Goal: Information Seeking & Learning: Learn about a topic

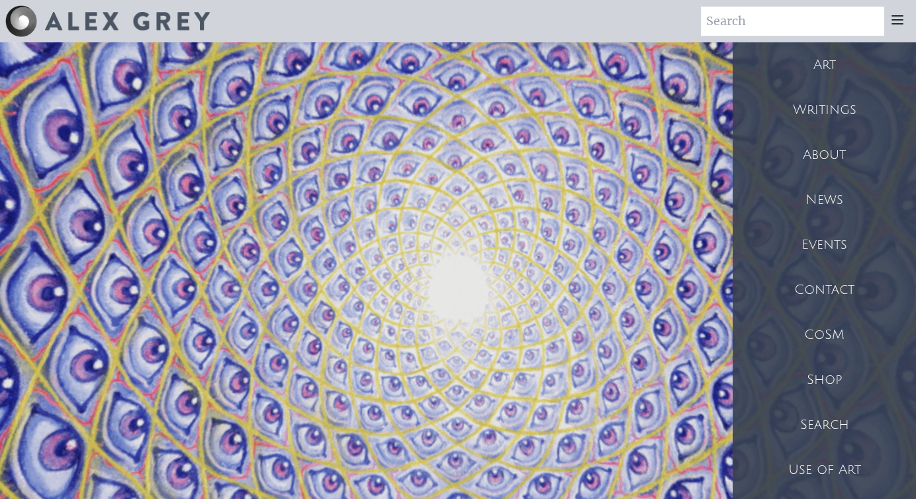
click at [809, 396] on div "Shop" at bounding box center [824, 379] width 183 height 45
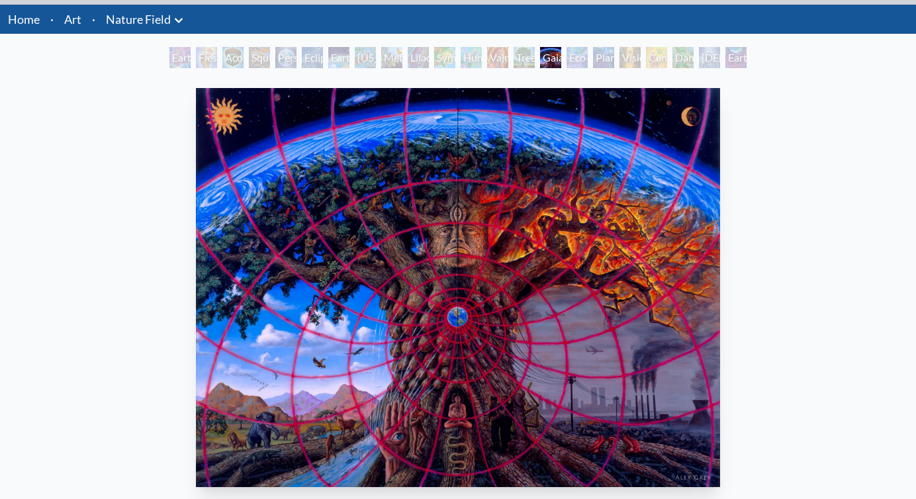
scroll to position [35, 0]
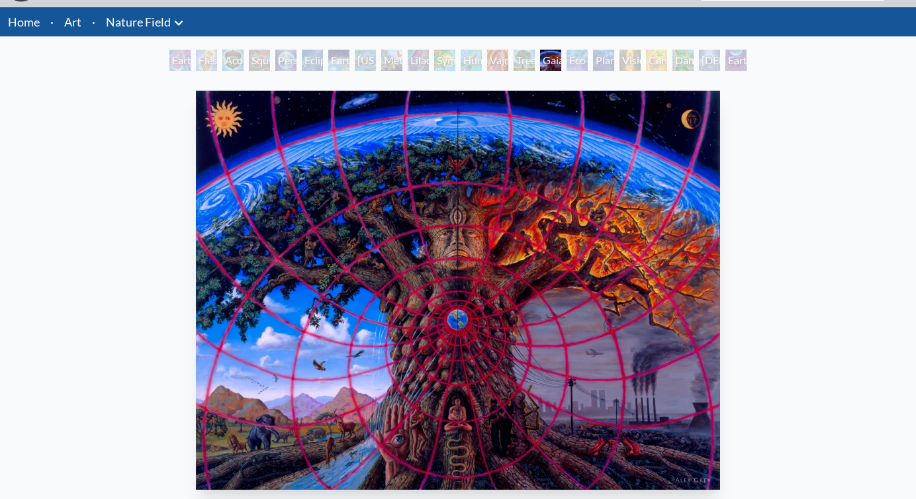
click at [535, 62] on div "Tree & Person" at bounding box center [524, 60] width 21 height 21
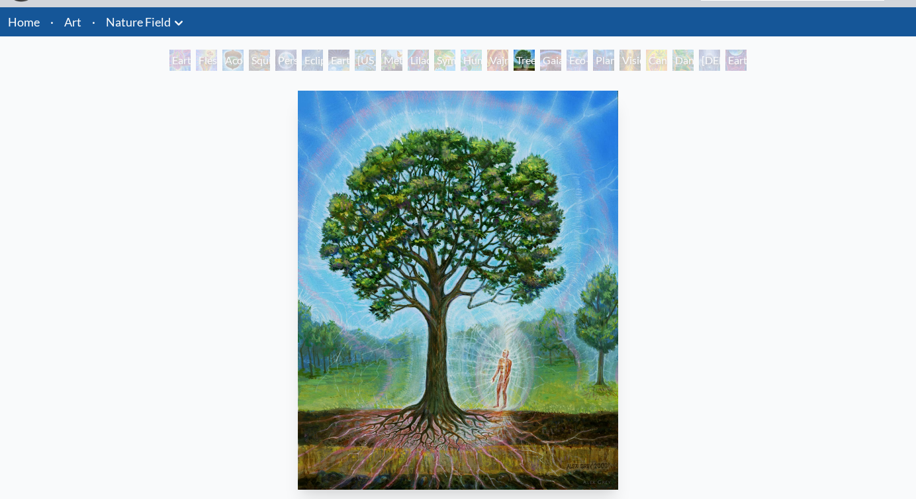
click at [570, 62] on div "Eco-Atlas" at bounding box center [577, 60] width 21 height 21
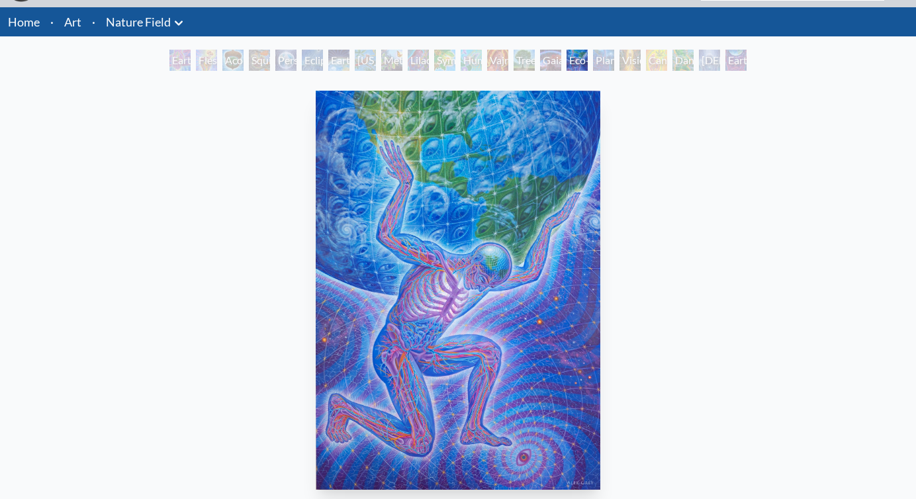
click at [547, 62] on div "Gaia" at bounding box center [550, 60] width 21 height 21
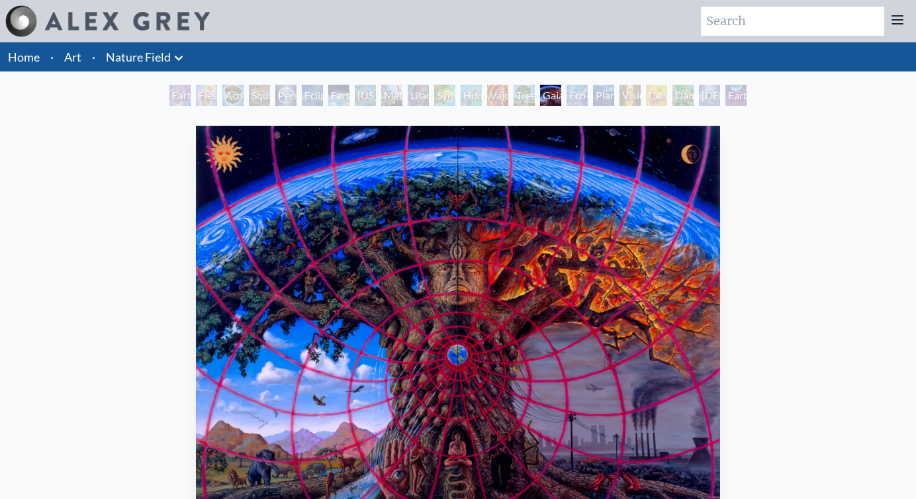
click at [744, 100] on div "Earthmind" at bounding box center [735, 95] width 21 height 21
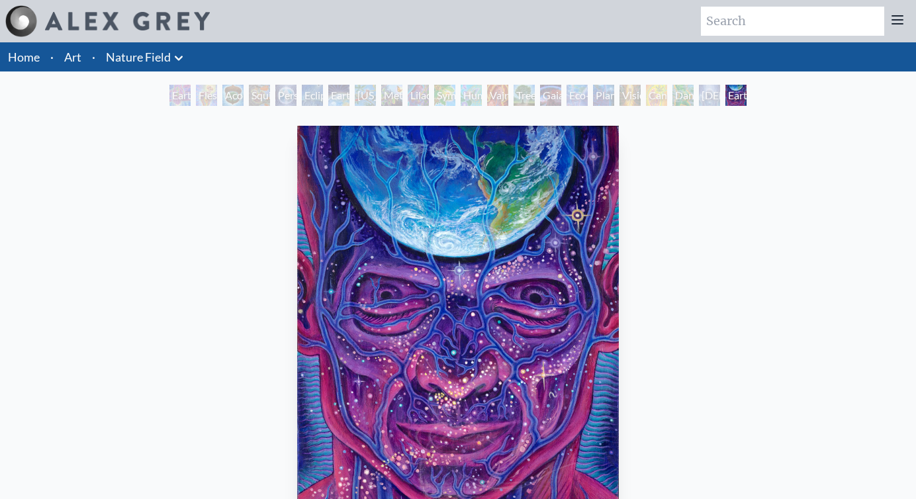
click at [699, 97] on div "[DEMOGRAPHIC_DATA] in the Ocean of Awareness" at bounding box center [709, 95] width 21 height 21
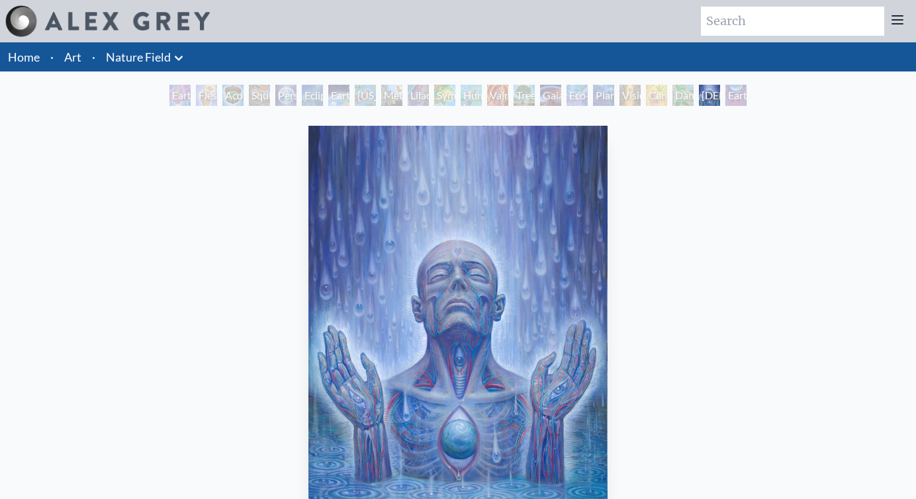
click at [699, 97] on div "[DEMOGRAPHIC_DATA] in the Ocean of Awareness" at bounding box center [709, 95] width 21 height 21
click at [699, 96] on div "[DEMOGRAPHIC_DATA] in the Ocean of Awareness" at bounding box center [709, 95] width 21 height 21
click at [602, 98] on div "Planetary Prayers" at bounding box center [603, 95] width 21 height 21
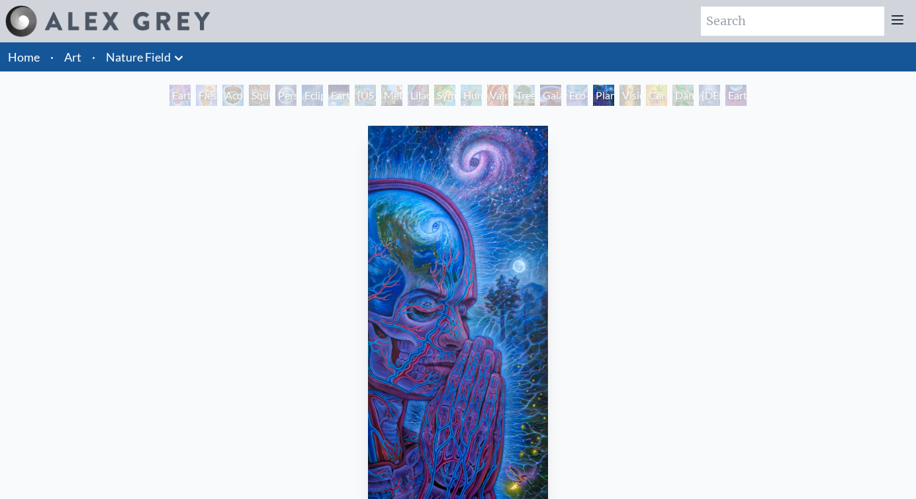
click at [593, 99] on div "Planetary Prayers" at bounding box center [603, 95] width 21 height 21
click at [546, 97] on div "Gaia" at bounding box center [550, 95] width 21 height 21
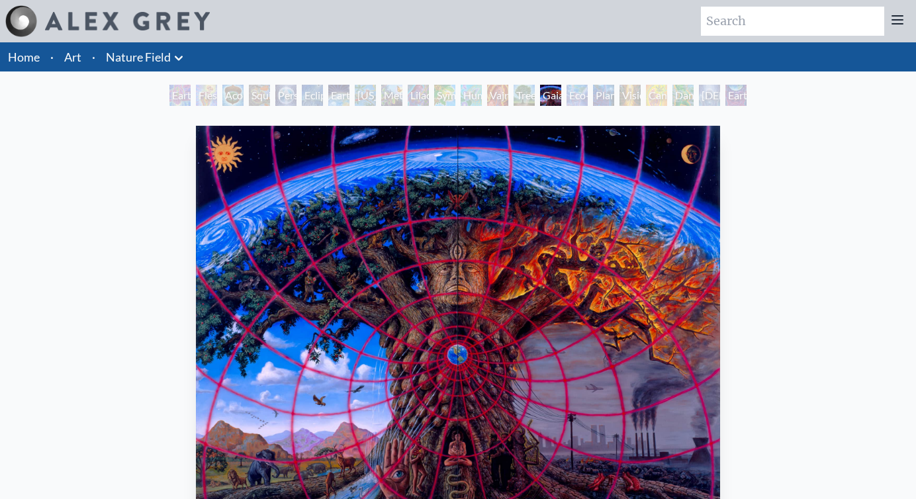
click at [222, 96] on div "Acorn Dream" at bounding box center [232, 95] width 21 height 21
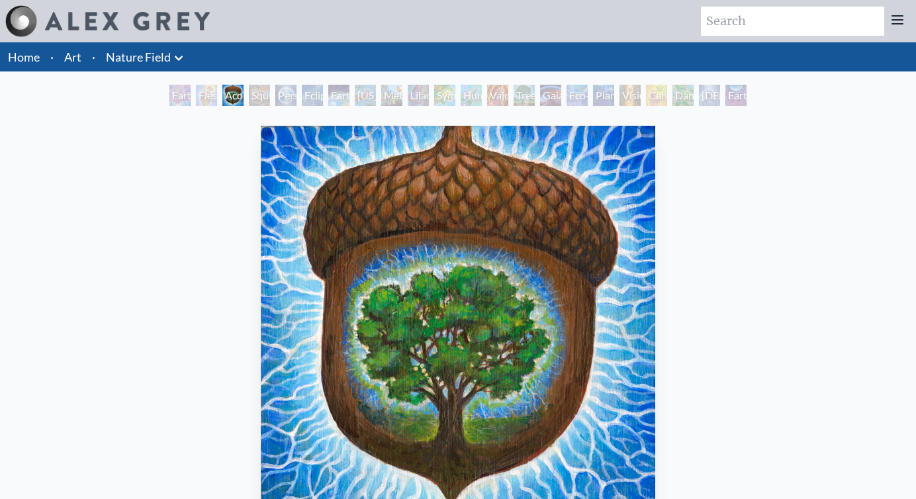
click at [203, 95] on div "Flesh of the Gods" at bounding box center [206, 95] width 21 height 21
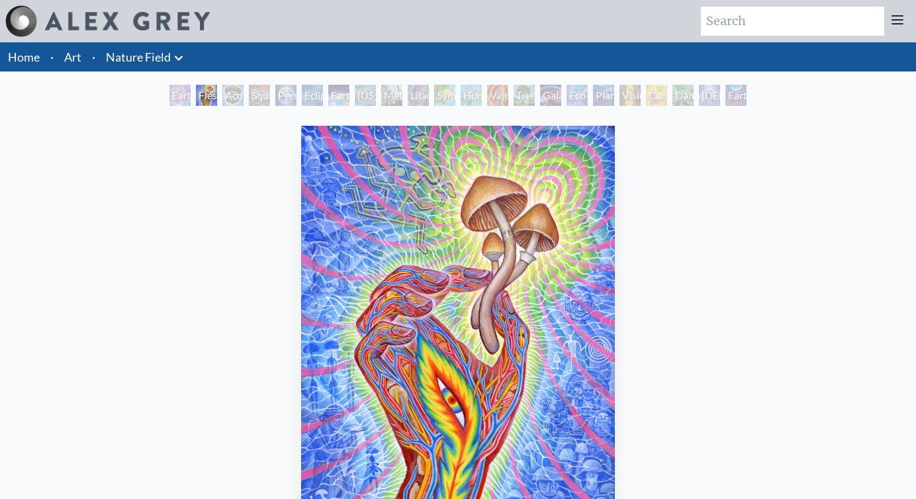
click at [196, 97] on div "Flesh of the Gods" at bounding box center [206, 95] width 21 height 21
click at [148, 97] on div "Earth Witness Flesh of the Gods Acorn Dream Squirrel Person Planet Eclipse Eart…" at bounding box center [458, 97] width 916 height 25
click at [170, 95] on div "Earth Witness" at bounding box center [179, 95] width 21 height 21
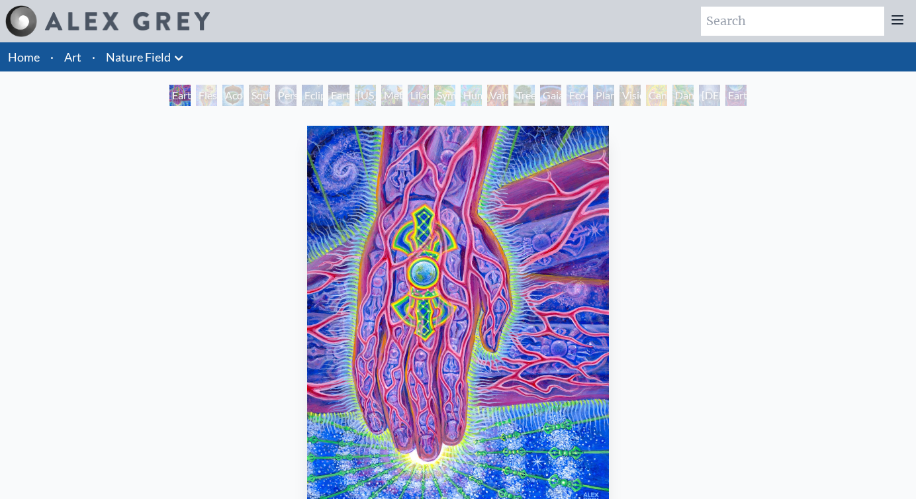
click at [279, 97] on div "Person Planet" at bounding box center [285, 95] width 21 height 21
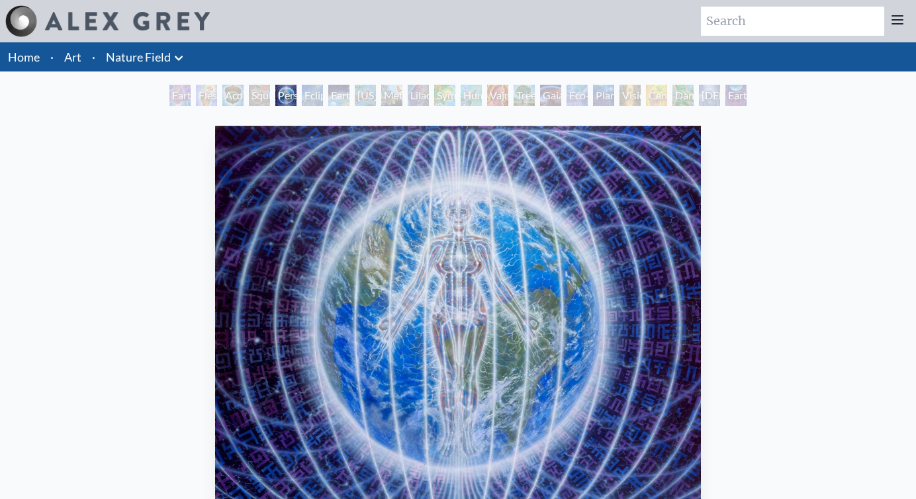
click at [343, 92] on div "Earth Energies" at bounding box center [338, 95] width 21 height 21
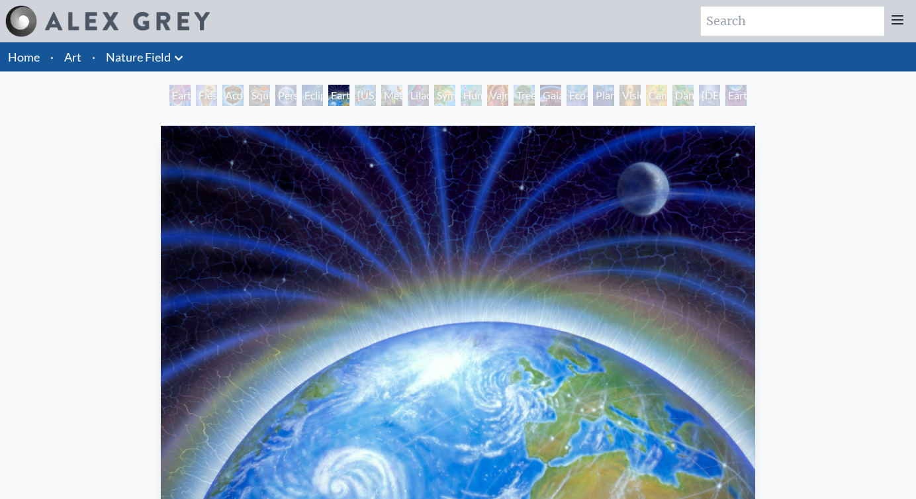
click at [363, 92] on div "[US_STATE] Song" at bounding box center [365, 95] width 21 height 21
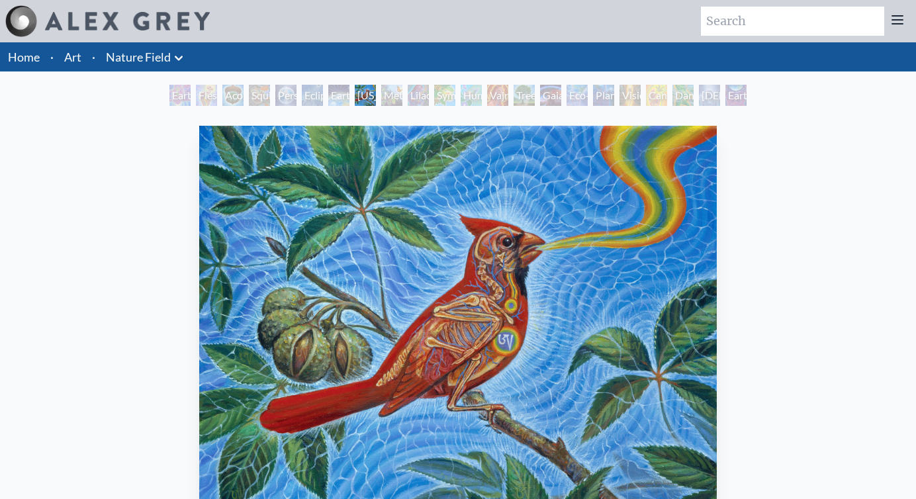
click at [408, 93] on div "Lilacs" at bounding box center [418, 95] width 21 height 21
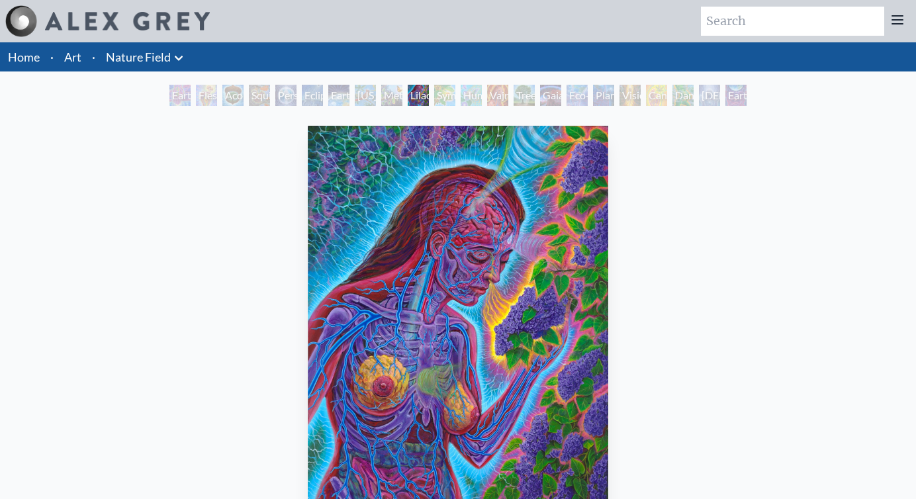
click at [455, 95] on div "Symbiosis: Gall Wasp & Oak Tree" at bounding box center [444, 95] width 21 height 21
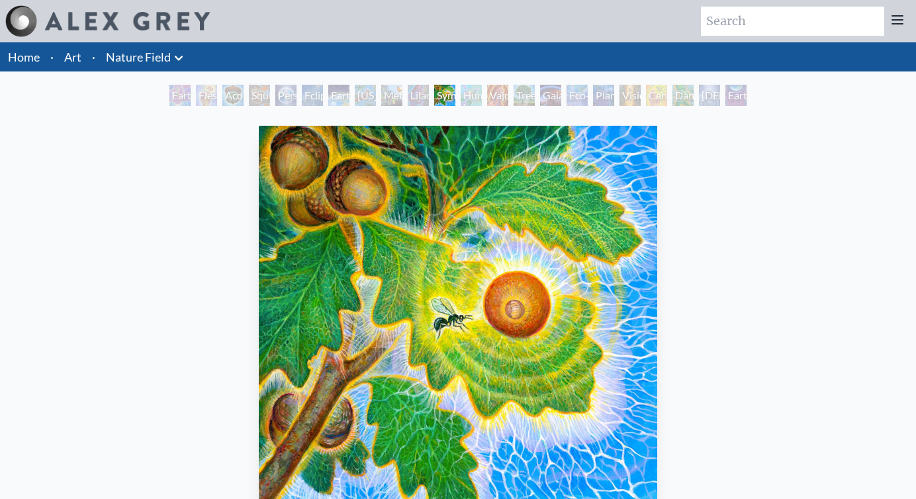
click at [453, 92] on div "Symbiosis: Gall Wasp & Oak Tree" at bounding box center [444, 95] width 21 height 21
click at [455, 92] on div "Symbiosis: Gall Wasp & Oak Tree" at bounding box center [444, 95] width 21 height 21
click at [535, 93] on div "Tree & Person" at bounding box center [524, 95] width 21 height 21
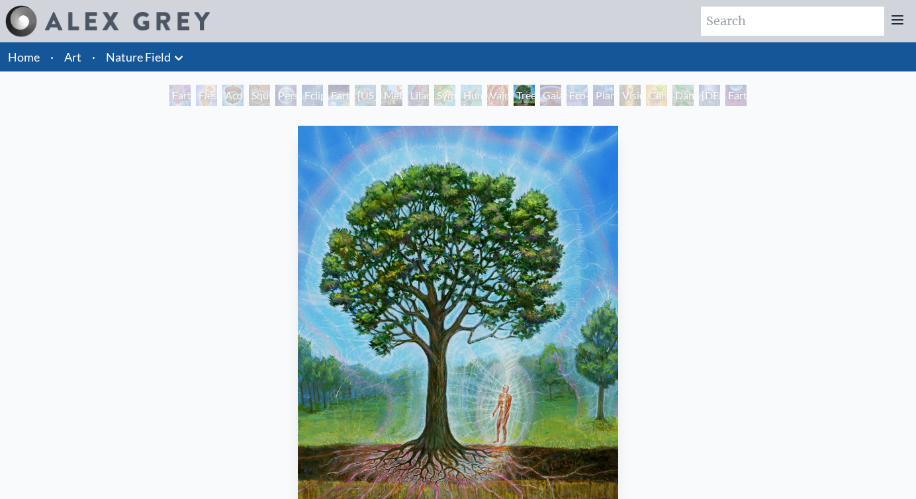
click at [471, 94] on div "Humming Bird" at bounding box center [471, 95] width 21 height 21
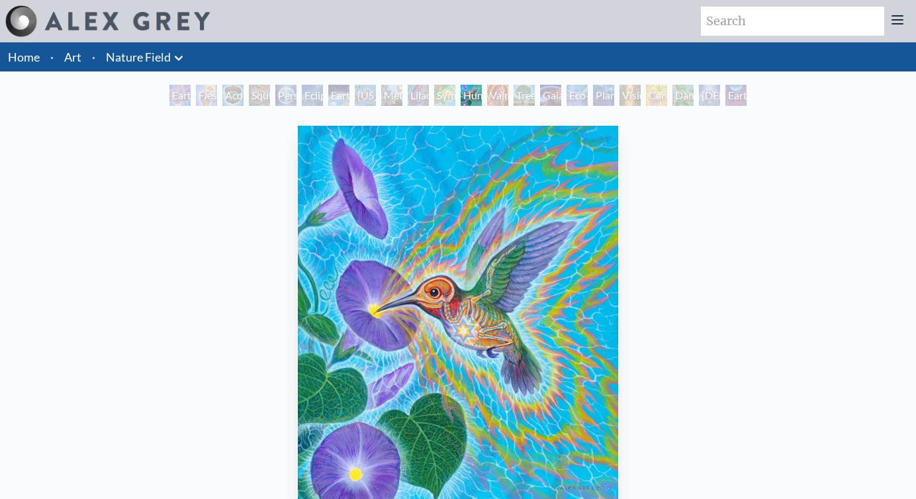
click at [537, 91] on div "Earth Witness Flesh of the Gods Acorn Dream Squirrel Person Planet Eclipse Eart…" at bounding box center [458, 97] width 582 height 25
